Goal: Task Accomplishment & Management: Complete application form

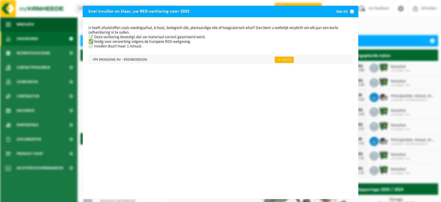
click at [283, 61] on link "👉 Vul in" at bounding box center [284, 60] width 19 height 6
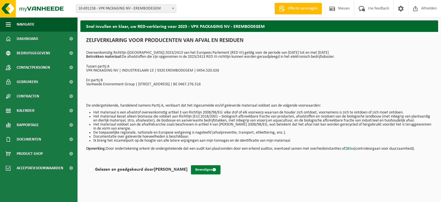
click at [202, 173] on button "Bevestigen" at bounding box center [206, 169] width 30 height 9
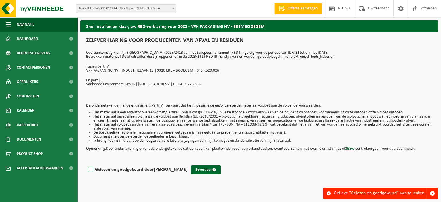
click at [91, 173] on label "Gelezen en goedgekeurd door MARIO DAVID" at bounding box center [137, 169] width 100 height 9
click at [187, 162] on input "Gelezen en goedgekeurd door MARIO DAVID" at bounding box center [187, 162] width 0 height 0
checkbox input "true"
click at [191, 173] on button "Bevestigen" at bounding box center [206, 169] width 30 height 9
